Goal: Task Accomplishment & Management: Use online tool/utility

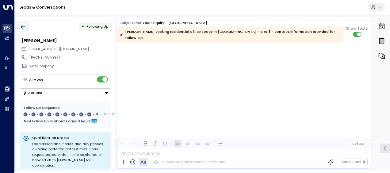
scroll to position [2396, 0]
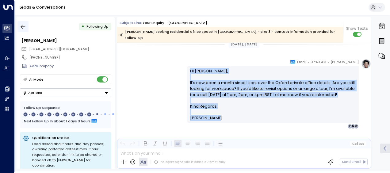
click at [23, 25] on icon "button" at bounding box center [23, 27] width 6 height 6
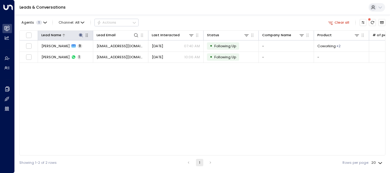
click at [80, 33] on icon at bounding box center [81, 35] width 5 height 5
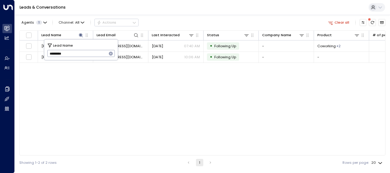
drag, startPoint x: 49, startPoint y: 53, endPoint x: 85, endPoint y: 54, distance: 35.3
click at [85, 54] on input "*********" at bounding box center [77, 53] width 60 height 10
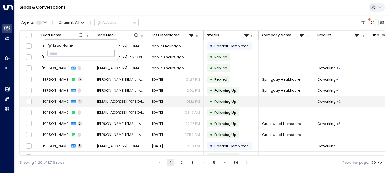
type input "**********"
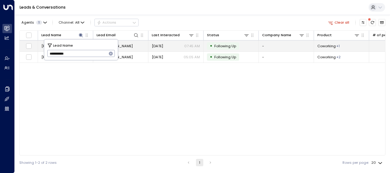
click at [157, 45] on span "[DATE]" at bounding box center [157, 46] width 11 height 5
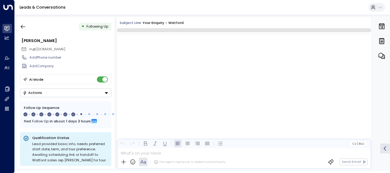
scroll to position [1617, 0]
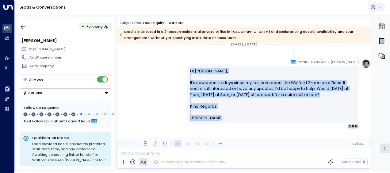
drag, startPoint x: 188, startPoint y: 71, endPoint x: 217, endPoint y: 118, distance: 55.1
click at [217, 118] on div "Hi [PERSON_NAME], It’s now been six days since my last note about the Watford 2…" at bounding box center [273, 94] width 166 height 53
drag, startPoint x: 217, startPoint y: 118, endPoint x: 202, endPoint y: 92, distance: 30.2
copy div "Hi [PERSON_NAME], It’s now been six days since my last note about the Watford 2…"
